Goal: Information Seeking & Learning: Learn about a topic

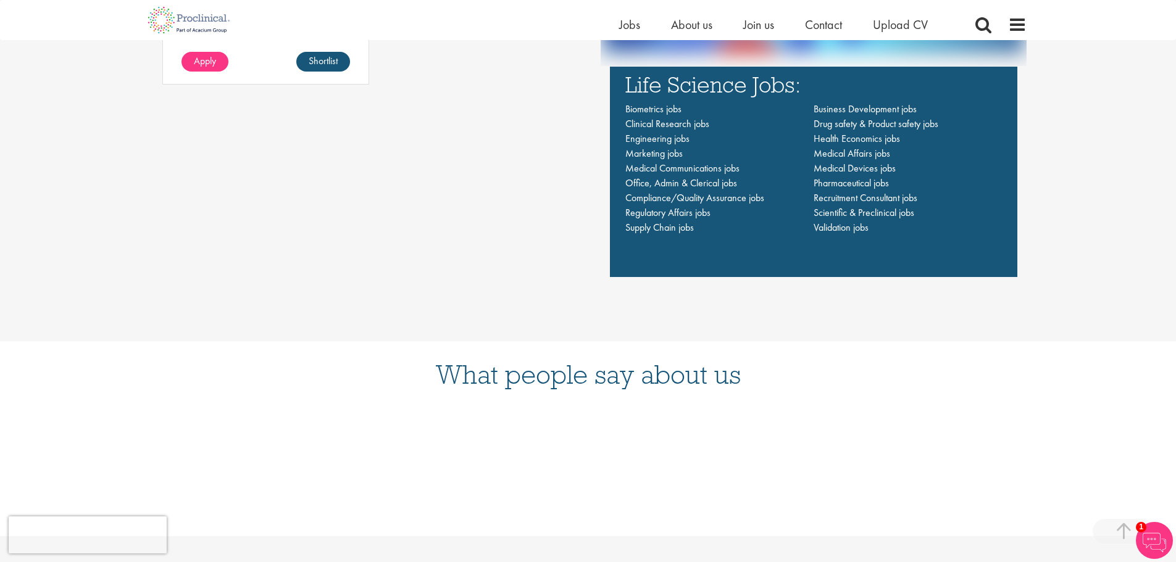
scroll to position [988, 0]
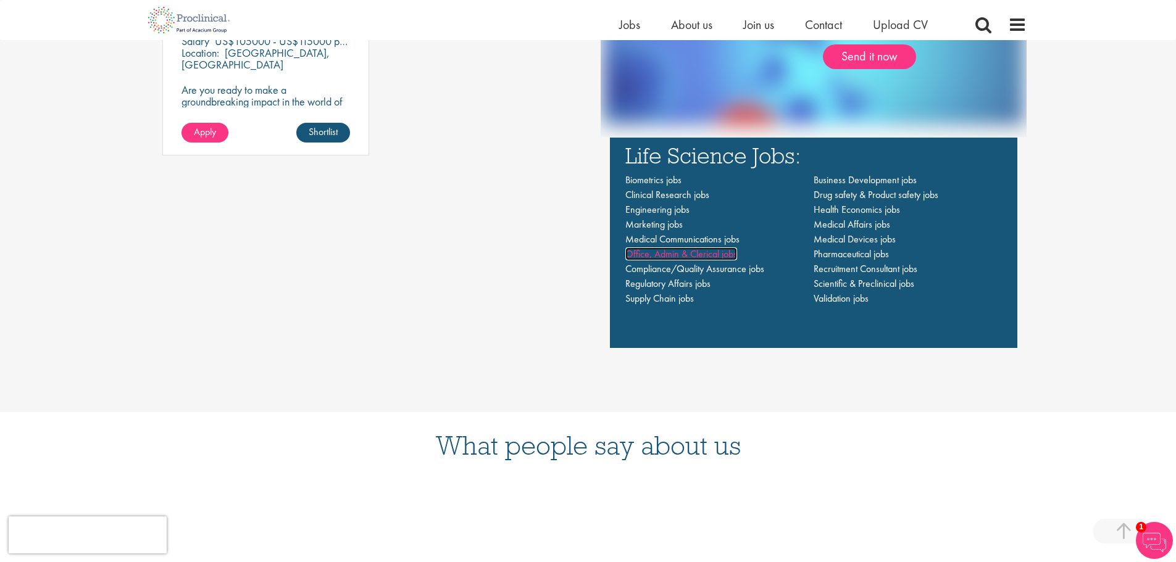
click at [659, 254] on span "Office, Admin & Clerical jobs" at bounding box center [681, 254] width 112 height 13
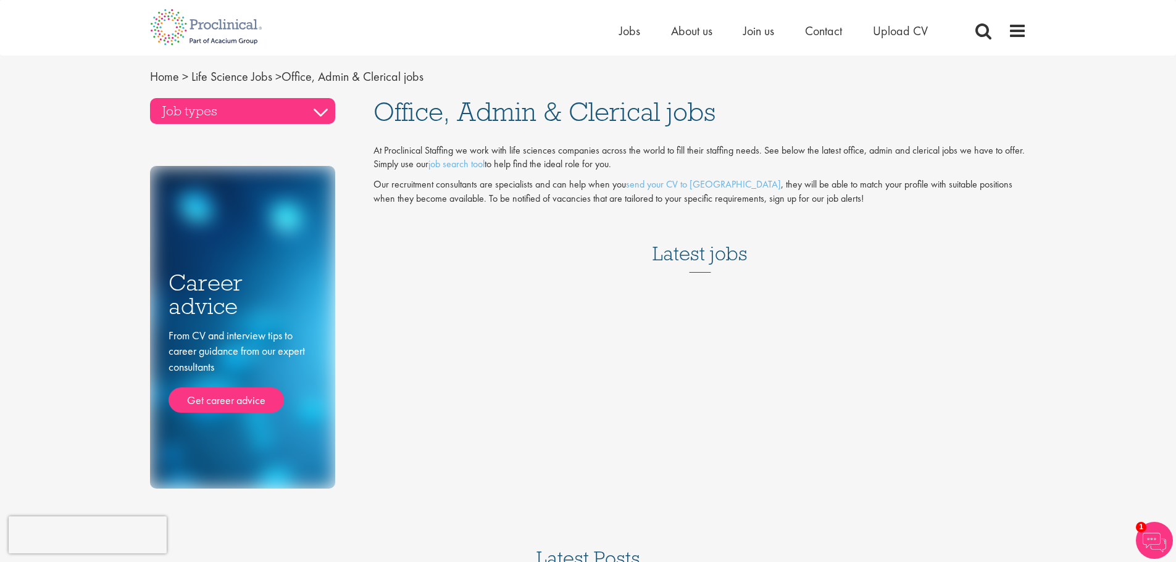
click at [218, 109] on h3 "Job types" at bounding box center [242, 111] width 185 height 26
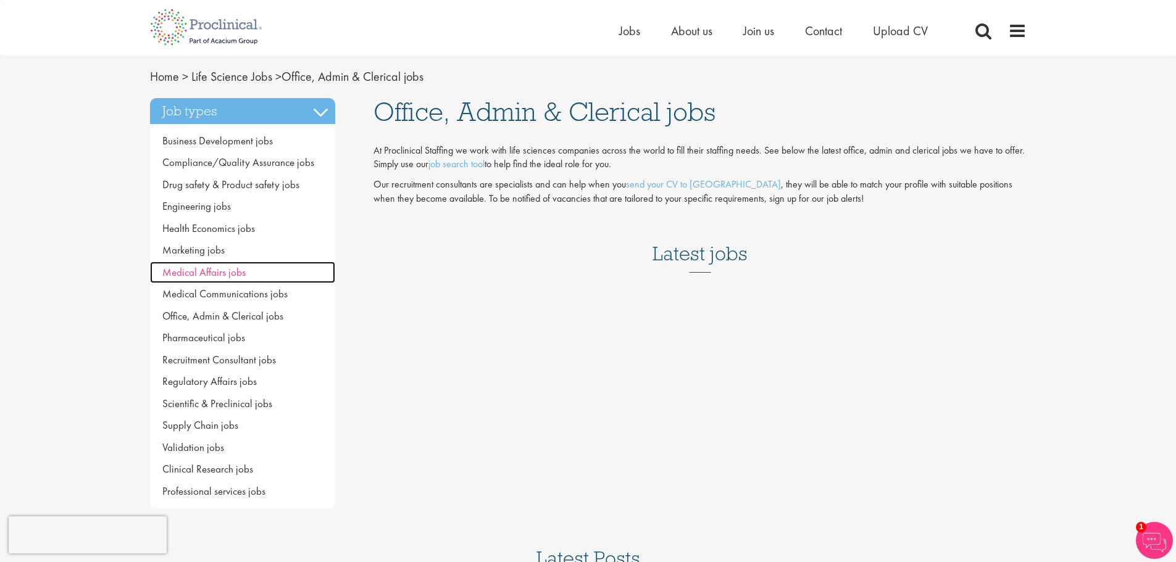
click at [204, 265] on span "Medical Affairs jobs" at bounding box center [203, 272] width 83 height 14
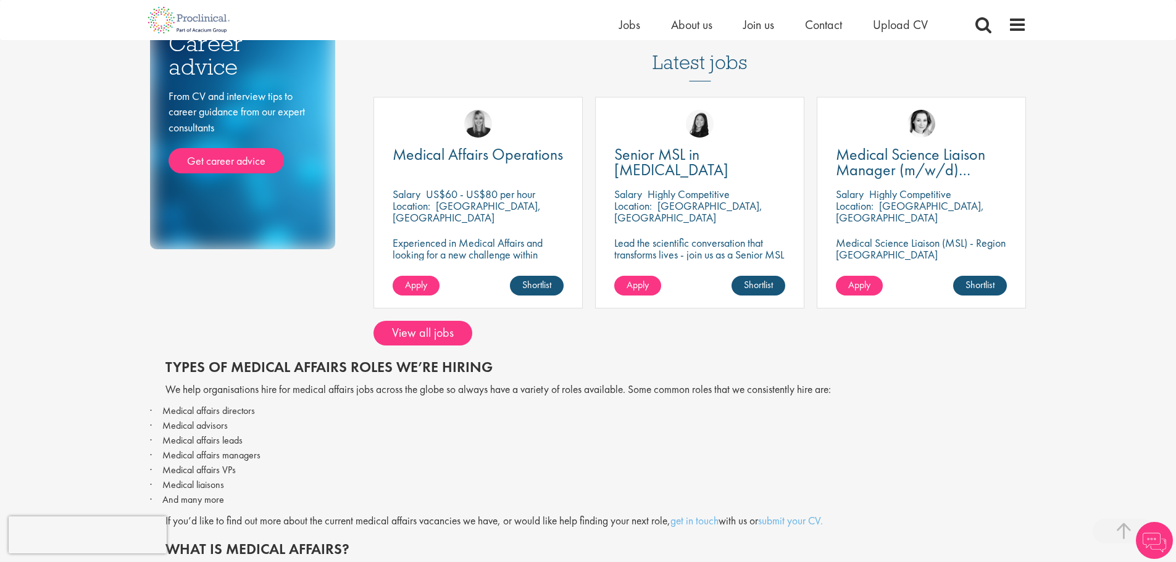
scroll to position [247, 0]
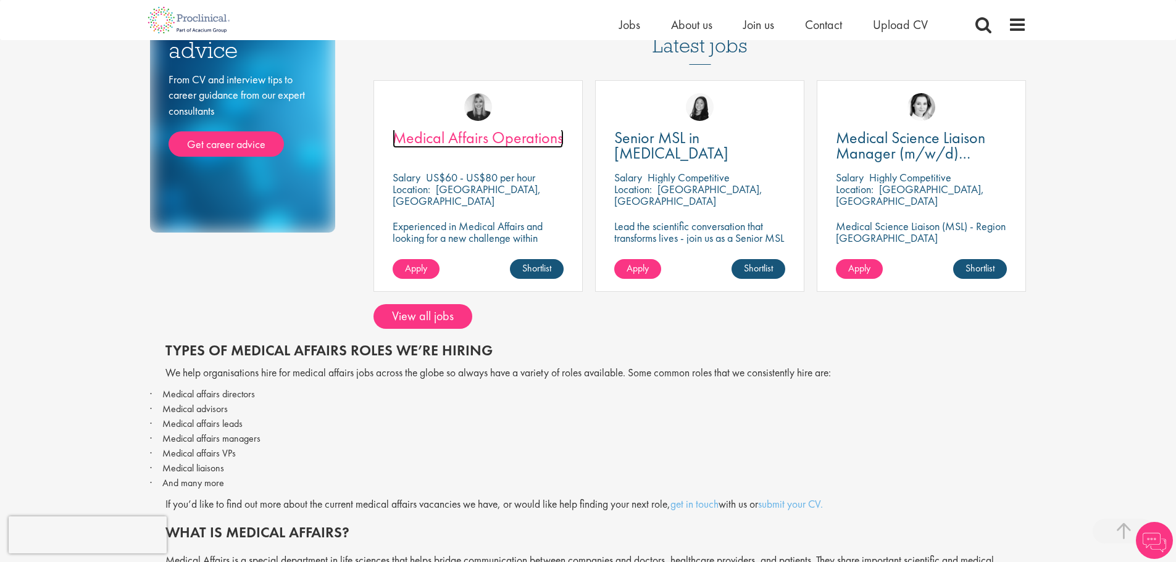
click at [451, 132] on span "Medical Affairs Operations" at bounding box center [478, 137] width 170 height 21
